Goal: Information Seeking & Learning: Learn about a topic

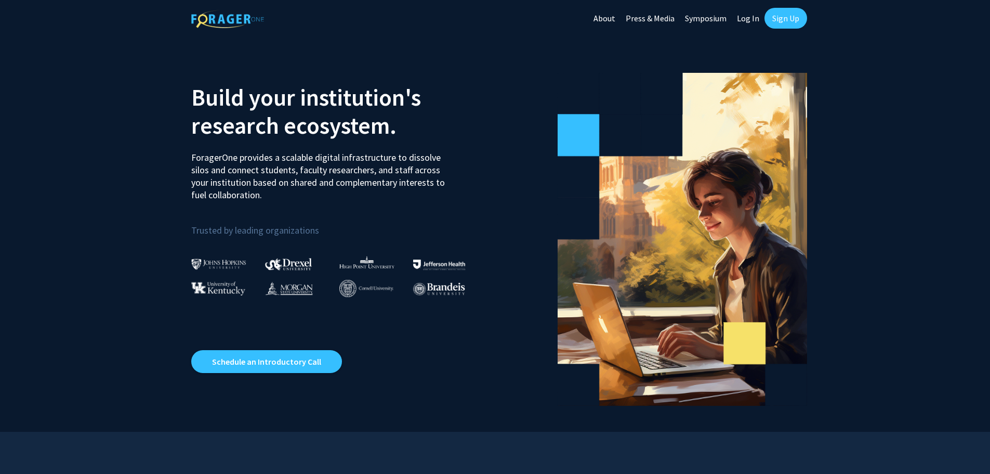
click at [769, 16] on link "Sign Up" at bounding box center [786, 18] width 43 height 21
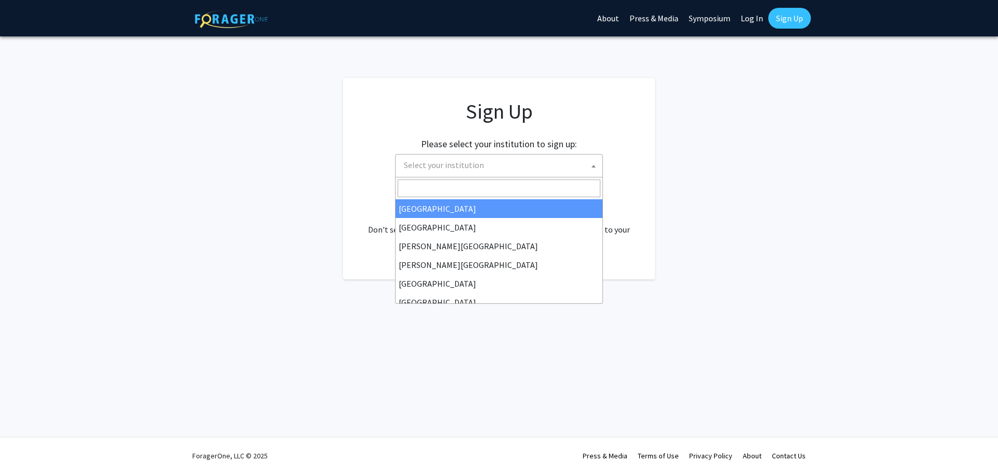
click at [444, 164] on span "Select your institution" at bounding box center [444, 165] width 80 height 10
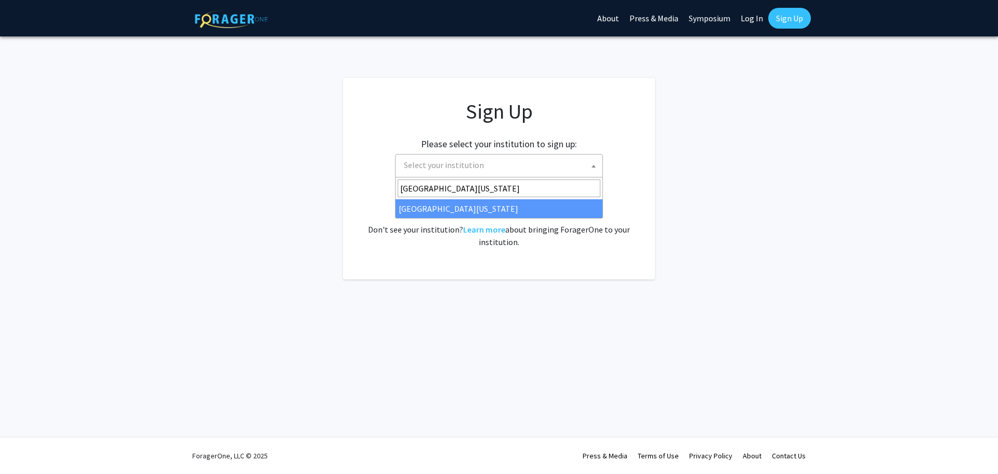
type input "[GEOGRAPHIC_DATA][US_STATE]"
select select "33"
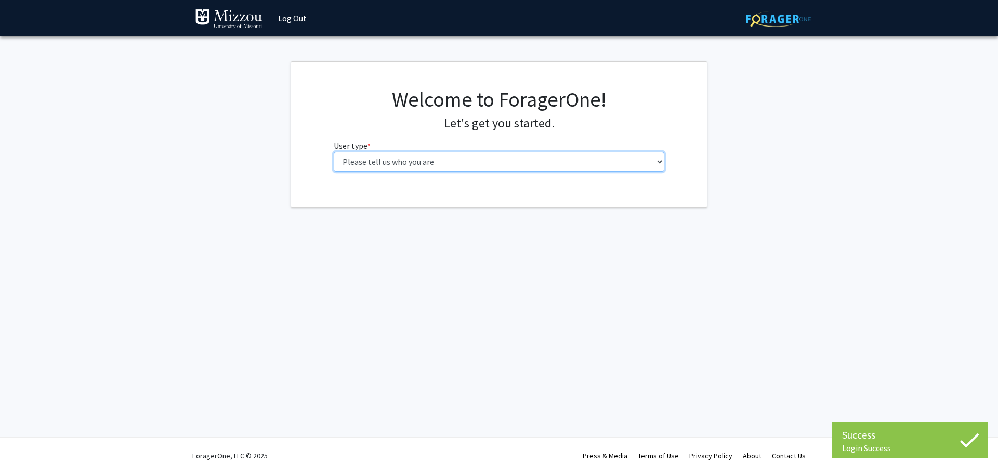
click at [439, 162] on select "Please tell us who you are Undergraduate Student Master's Student Doctoral Cand…" at bounding box center [499, 162] width 331 height 20
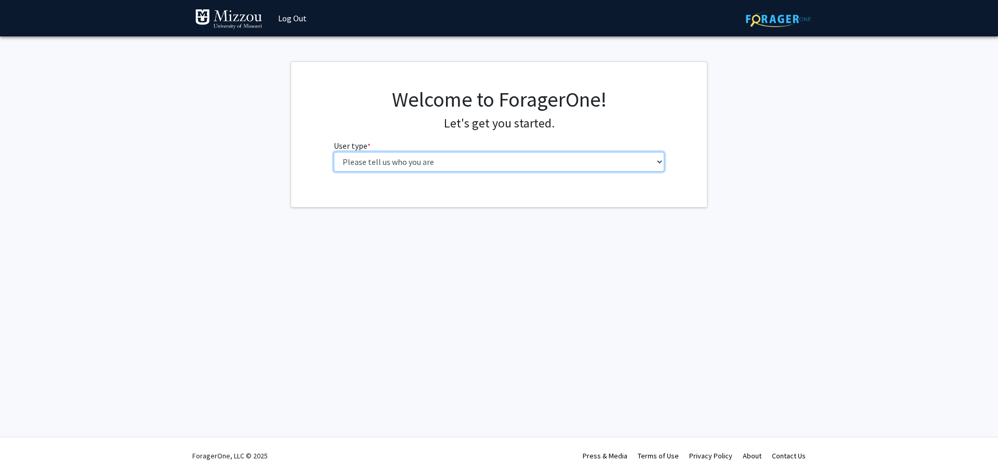
select select "1: undergrad"
click at [334, 152] on select "Please tell us who you are Undergraduate Student Master's Student Doctoral Cand…" at bounding box center [499, 162] width 331 height 20
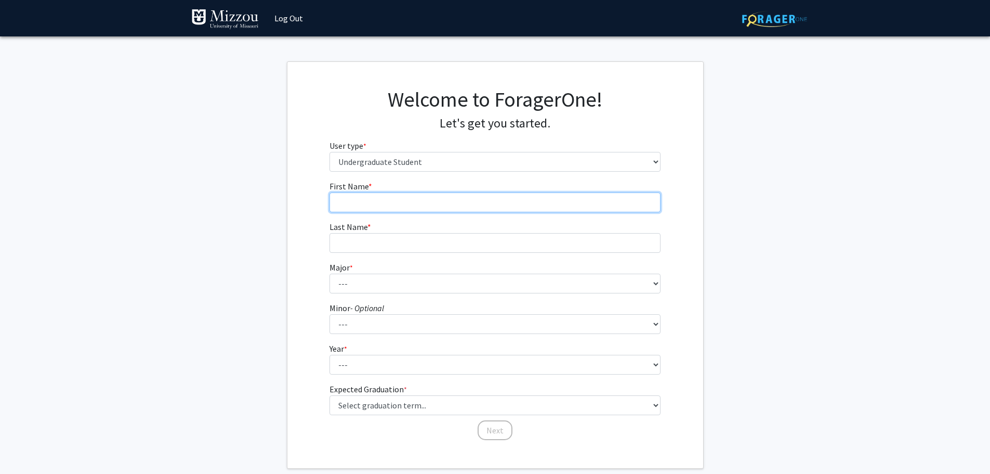
click at [388, 200] on input "First Name * required" at bounding box center [495, 202] width 331 height 20
type input "[PERSON_NAME]"
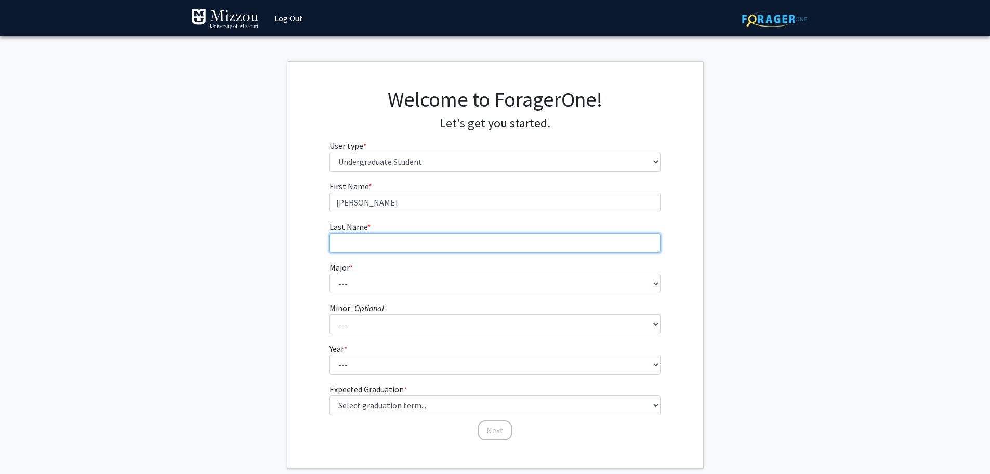
click at [438, 241] on input "Last Name * required" at bounding box center [495, 243] width 331 height 20
type input "[PERSON_NAME]"
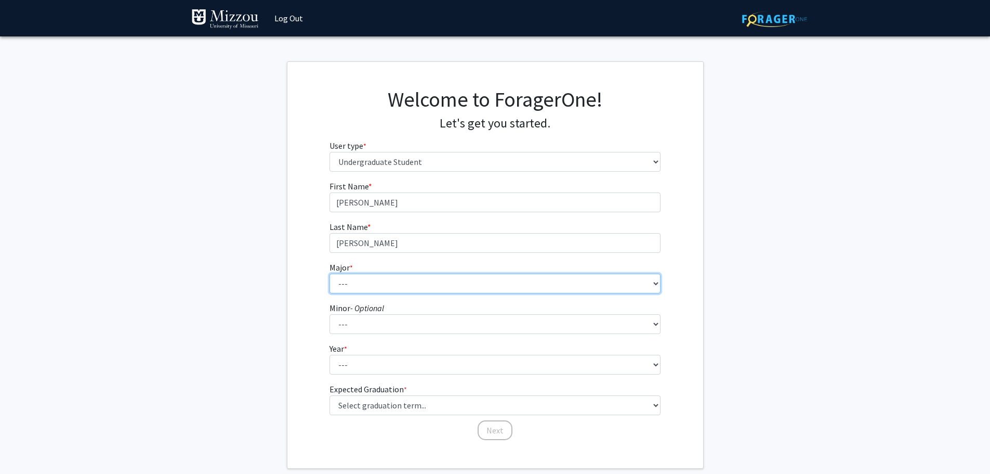
click at [364, 276] on select "--- Agribusiness Management Agricultural Education Agricultural Education: Comm…" at bounding box center [495, 283] width 331 height 20
select select "149: 2639"
click at [330, 273] on select "--- Agribusiness Management Agricultural Education Agricultural Education: Comm…" at bounding box center [495, 283] width 331 height 20
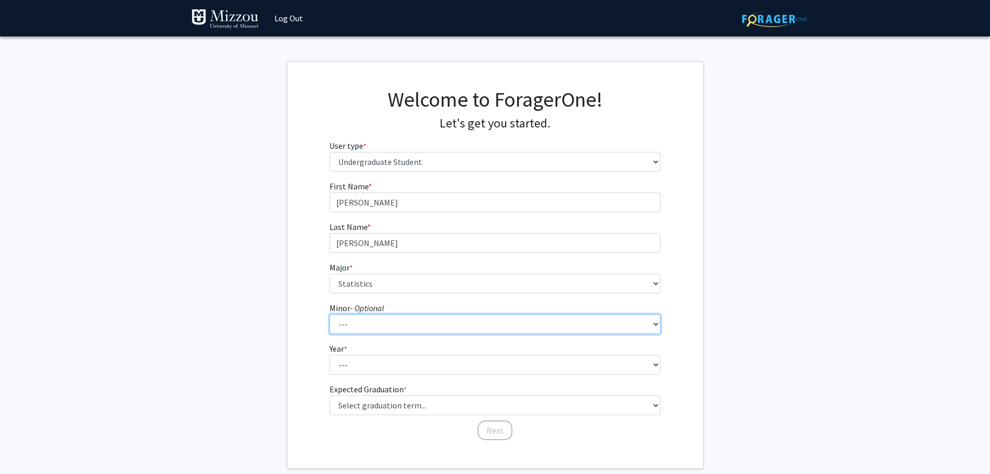
click at [352, 319] on select "--- Accountancy Aerospace Engineering Aerospace Studies Agribusiness Management…" at bounding box center [495, 324] width 331 height 20
click at [354, 319] on select "--- Accountancy Aerospace Engineering Aerospace Studies Agribusiness Management…" at bounding box center [495, 324] width 331 height 20
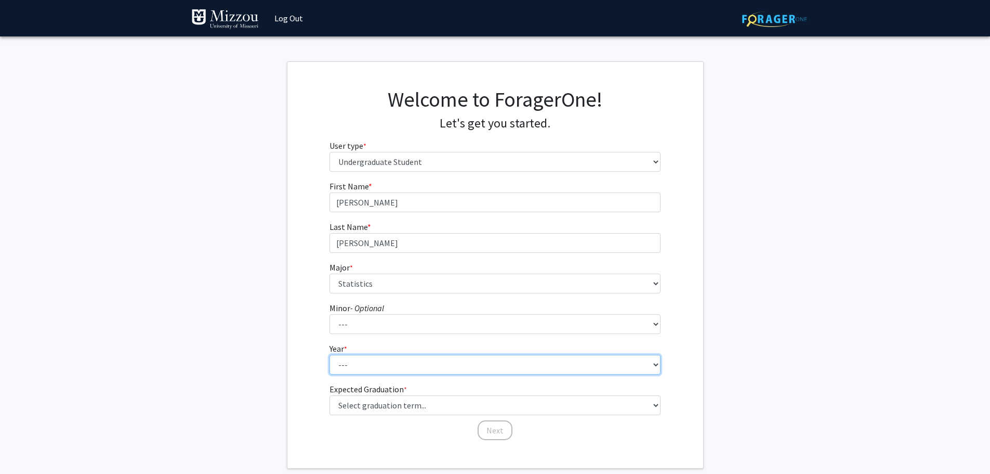
click at [350, 369] on select "--- First-year Sophomore Junior Senior Postbaccalaureate Certificate" at bounding box center [495, 365] width 331 height 20
select select "2: sophomore"
click at [330, 355] on select "--- First-year Sophomore Junior Senior Postbaccalaureate Certificate" at bounding box center [495, 365] width 331 height 20
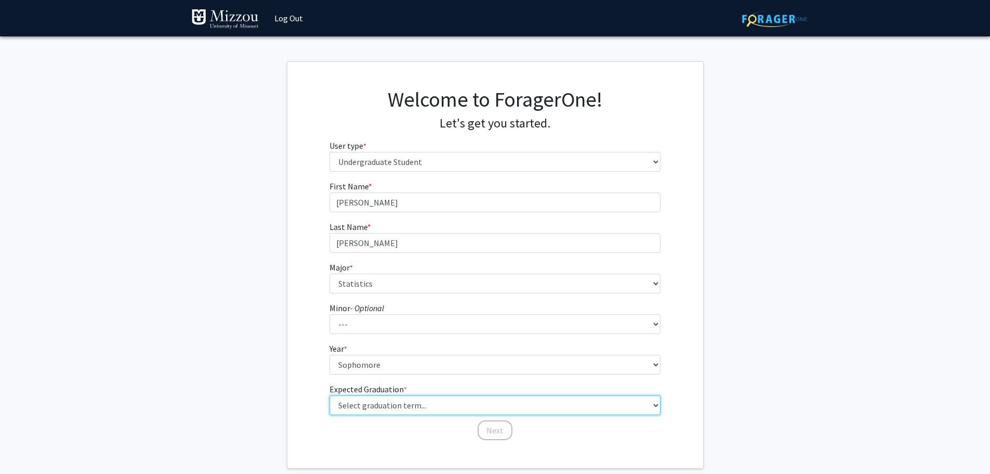
click at [441, 407] on select "Select graduation term... Spring 2025 Summer 2025 Fall 2025 Winter 2025 Spring …" at bounding box center [495, 405] width 331 height 20
select select "13: spring_2028"
click at [330, 395] on select "Select graduation term... Spring 2025 Summer 2025 Fall 2025 Winter 2025 Spring …" at bounding box center [495, 405] width 331 height 20
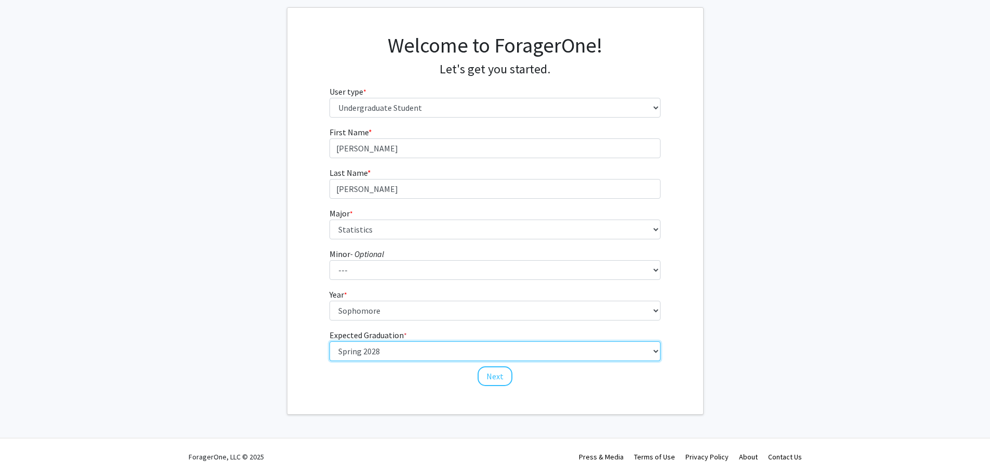
scroll to position [55, 0]
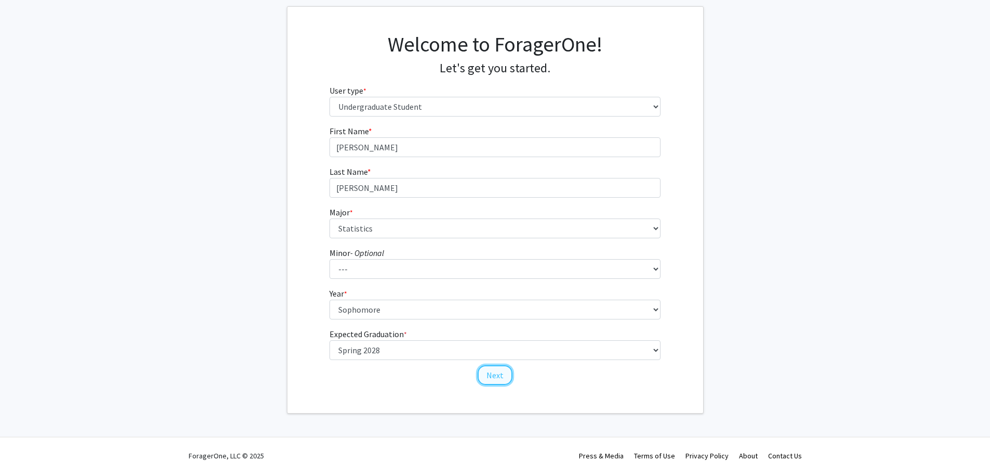
click at [492, 374] on button "Next" at bounding box center [495, 375] width 35 height 20
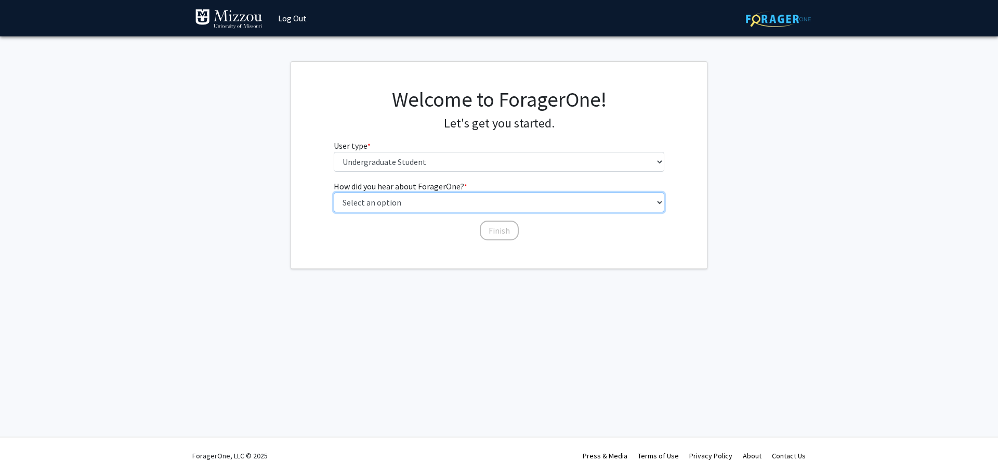
drag, startPoint x: 433, startPoint y: 207, endPoint x: 432, endPoint y: 200, distance: 6.8
click at [432, 202] on select "Select an option Peer/student recommendation Faculty/staff recommendation Unive…" at bounding box center [499, 202] width 331 height 20
select select "1: peer_recommendation"
click at [334, 192] on select "Select an option Peer/student recommendation Faculty/staff recommendation Unive…" at bounding box center [499, 202] width 331 height 20
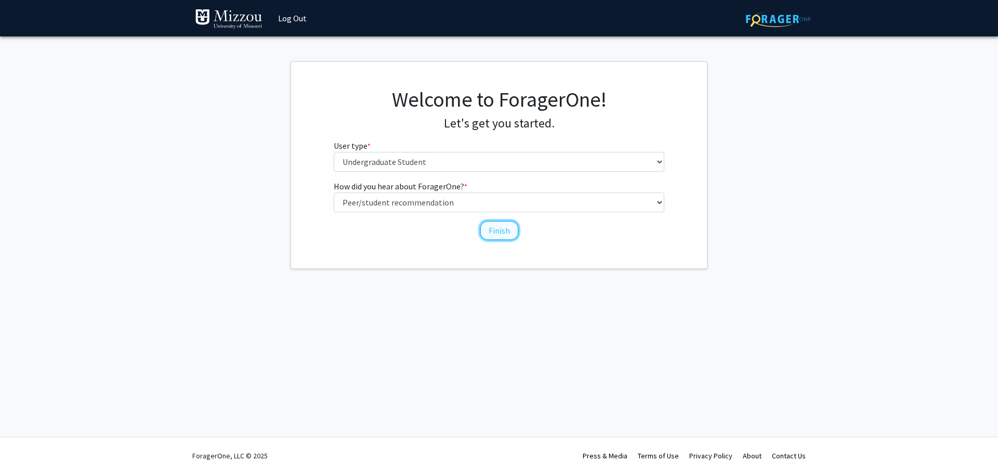
click at [494, 225] on button "Finish" at bounding box center [499, 230] width 39 height 20
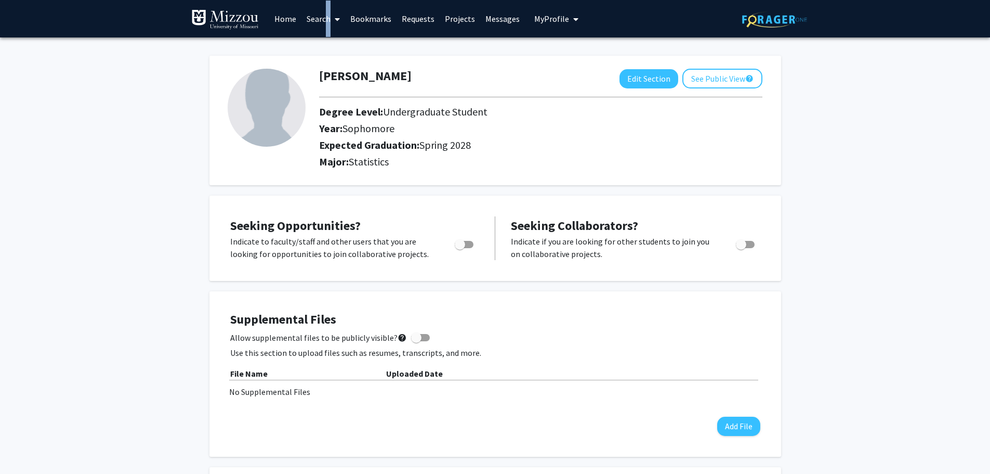
click at [323, 23] on link "Search" at bounding box center [324, 19] width 44 height 36
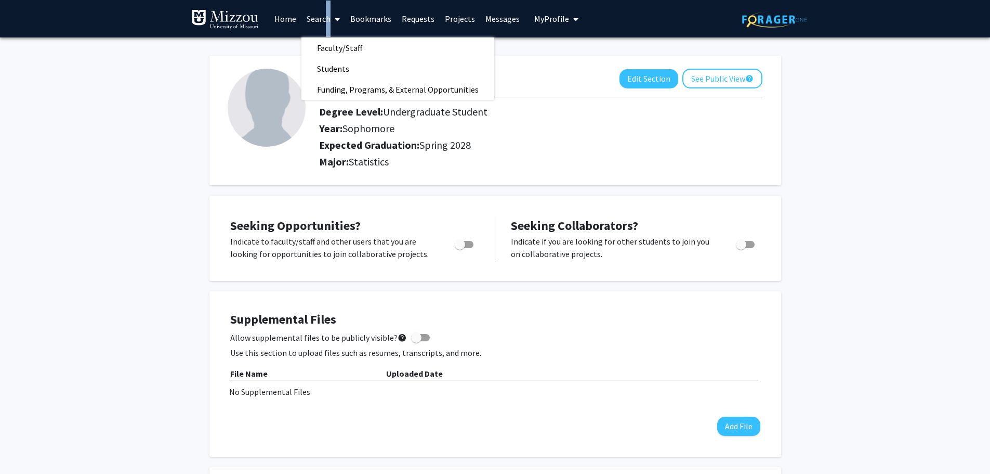
click at [293, 16] on link "Home" at bounding box center [285, 19] width 32 height 36
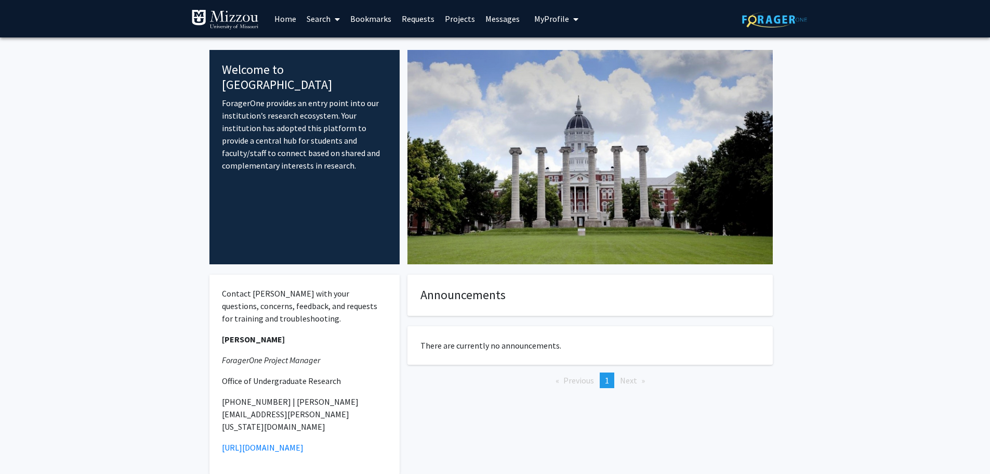
click at [331, 20] on span at bounding box center [335, 19] width 9 height 36
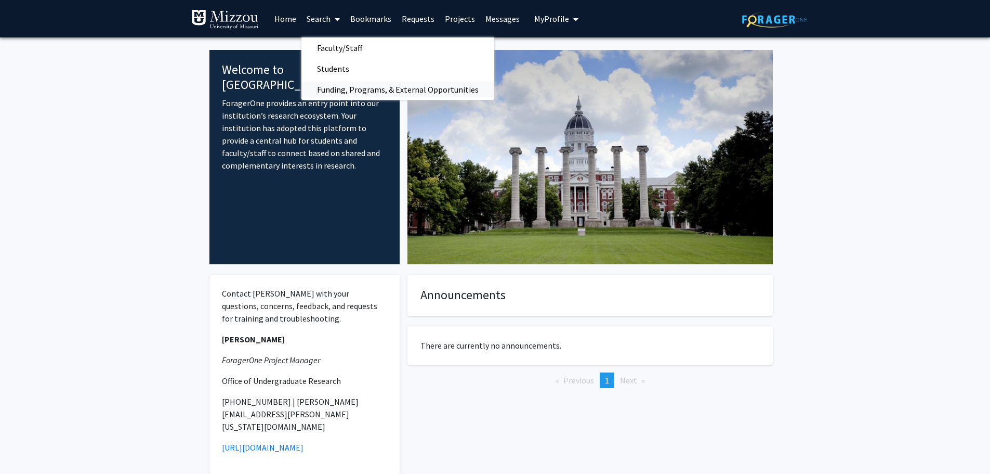
click at [375, 82] on span "Funding, Programs, & External Opportunities" at bounding box center [398, 89] width 193 height 21
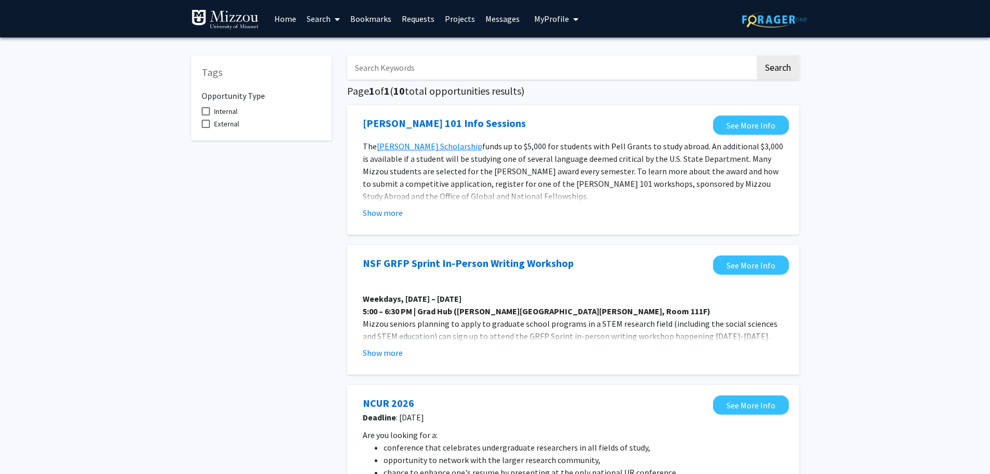
click at [334, 20] on span at bounding box center [335, 19] width 9 height 36
click at [365, 46] on span "Faculty/Staff" at bounding box center [340, 47] width 76 height 21
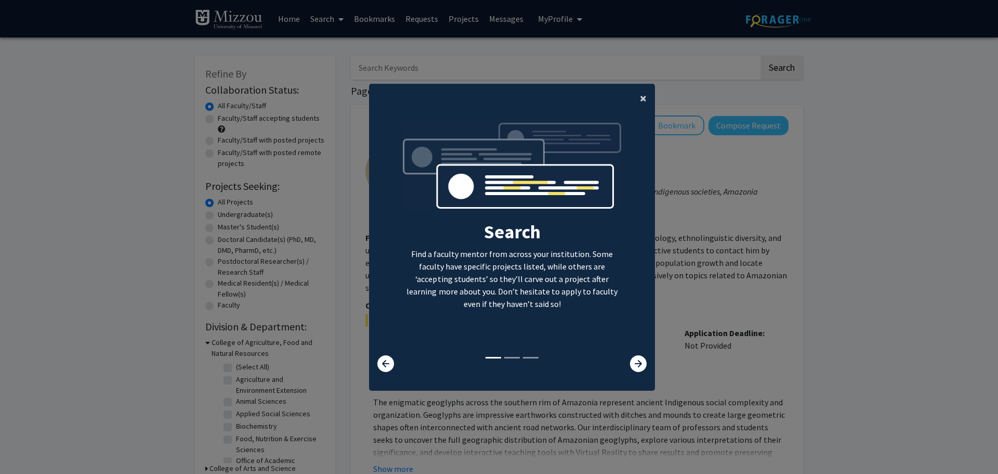
click at [644, 99] on button "×" at bounding box center [643, 98] width 23 height 29
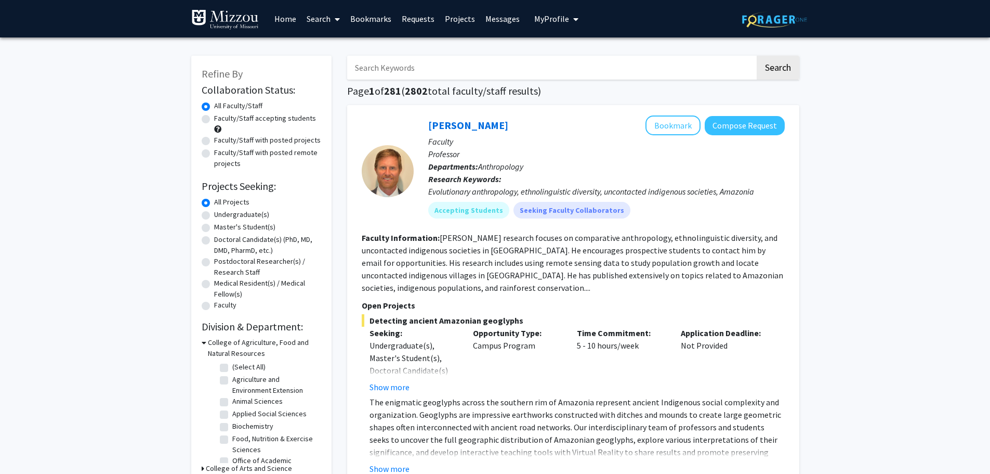
click at [467, 72] on input "Search Keywords" at bounding box center [551, 68] width 408 height 24
type input "statistics"
click at [757, 56] on button "Search" at bounding box center [778, 68] width 43 height 24
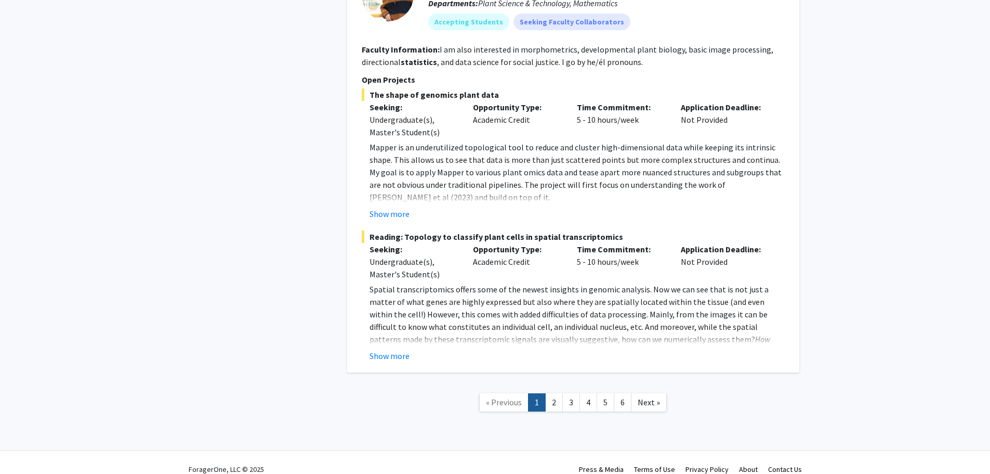
scroll to position [1850, 0]
click at [557, 392] on link "2" at bounding box center [554, 401] width 18 height 18
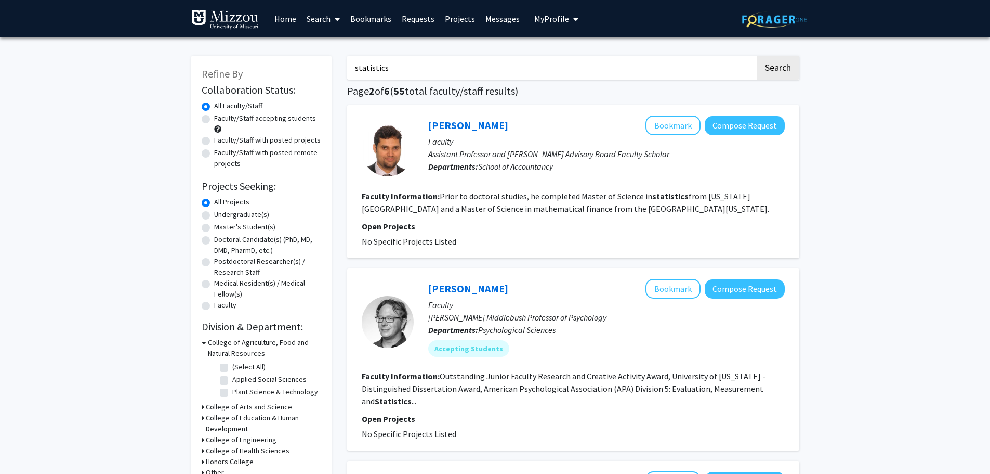
click at [409, 71] on input "statistics" at bounding box center [551, 68] width 408 height 24
click at [407, 68] on input "statistics" at bounding box center [551, 68] width 408 height 24
type input "economics"
click at [757, 56] on button "Search" at bounding box center [778, 68] width 43 height 24
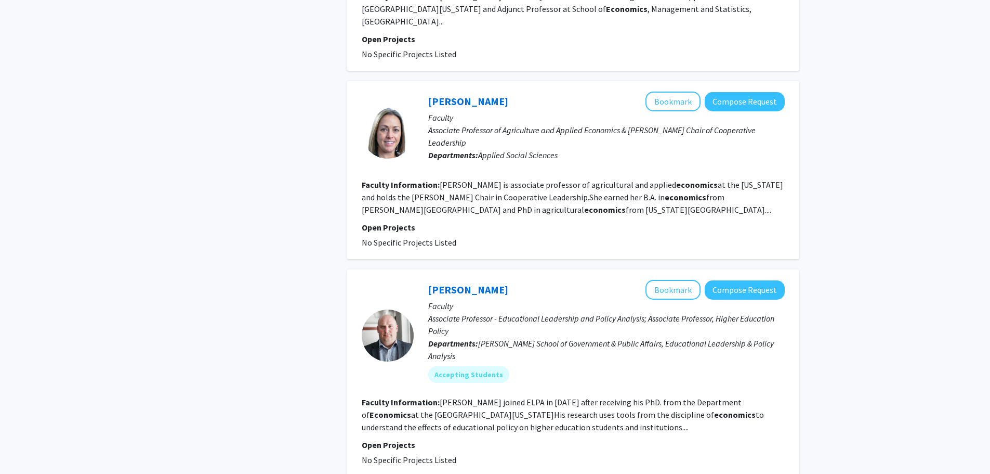
scroll to position [936, 0]
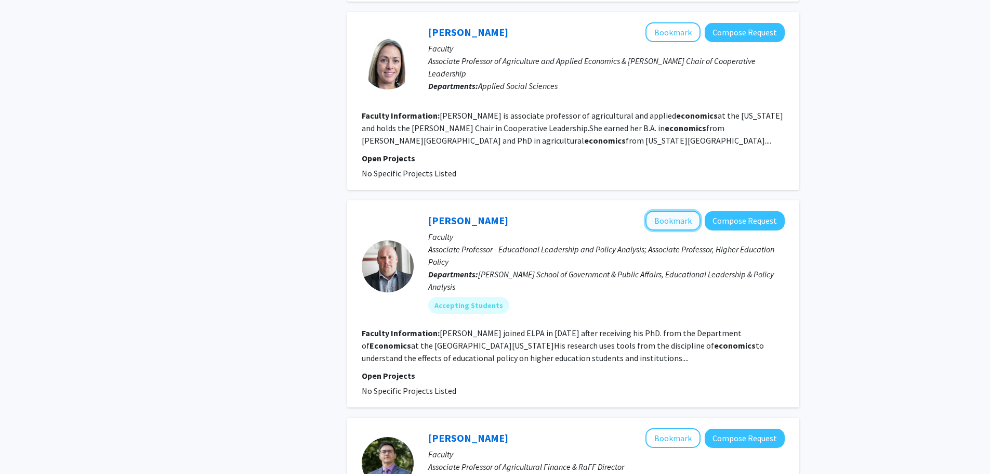
click at [658, 211] on button "Bookmark" at bounding box center [673, 221] width 55 height 20
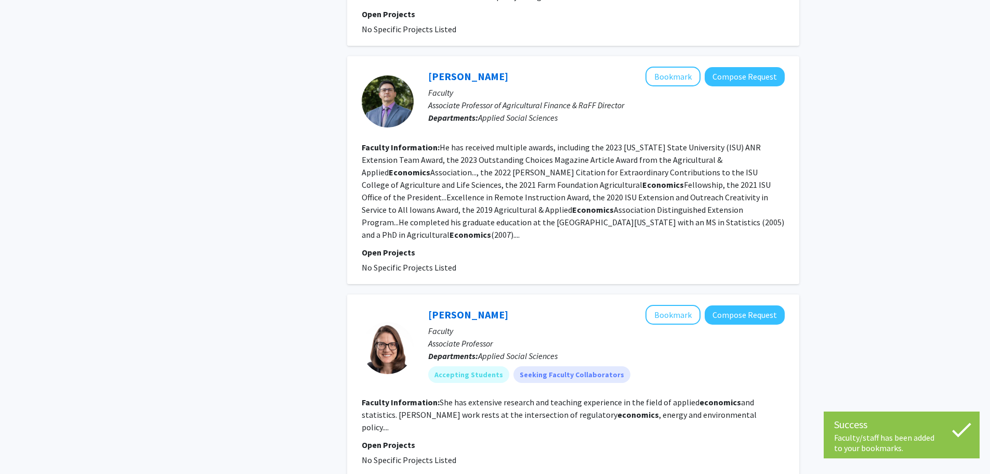
scroll to position [1300, 0]
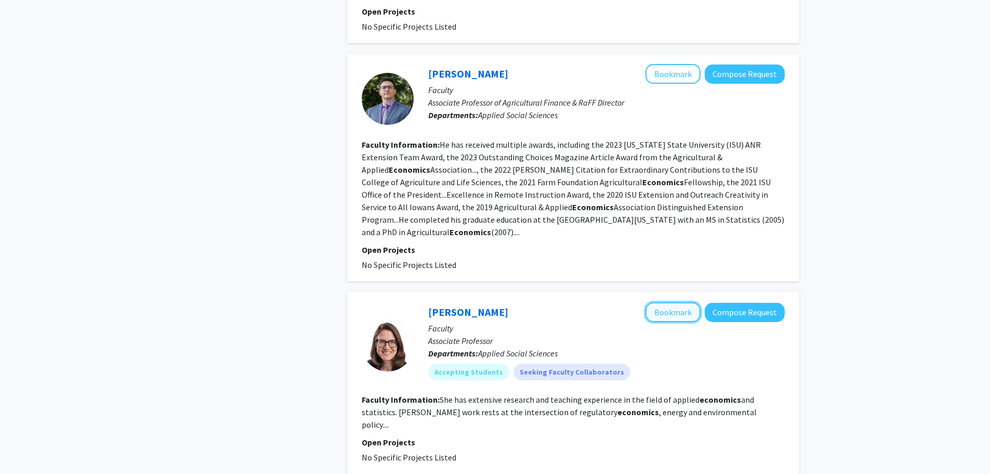
click at [655, 302] on button "Bookmark" at bounding box center [673, 312] width 55 height 20
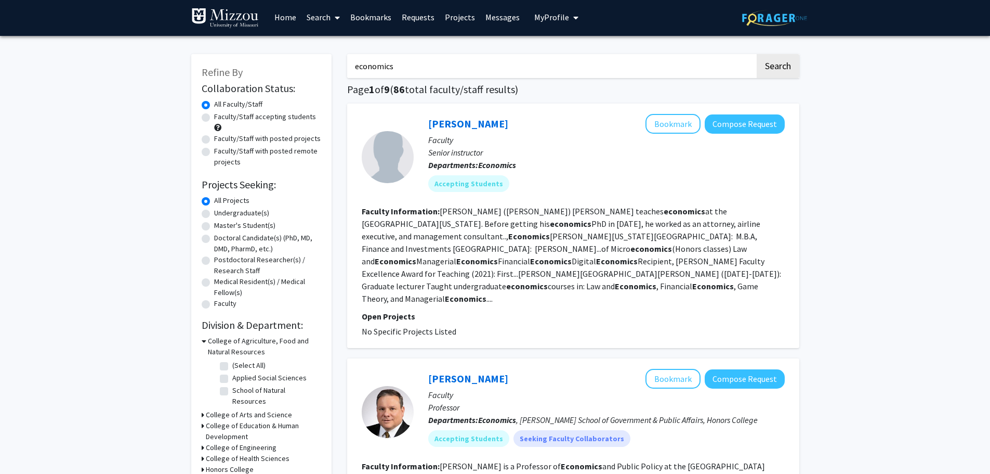
scroll to position [0, 0]
